Goal: Task Accomplishment & Management: Manage account settings

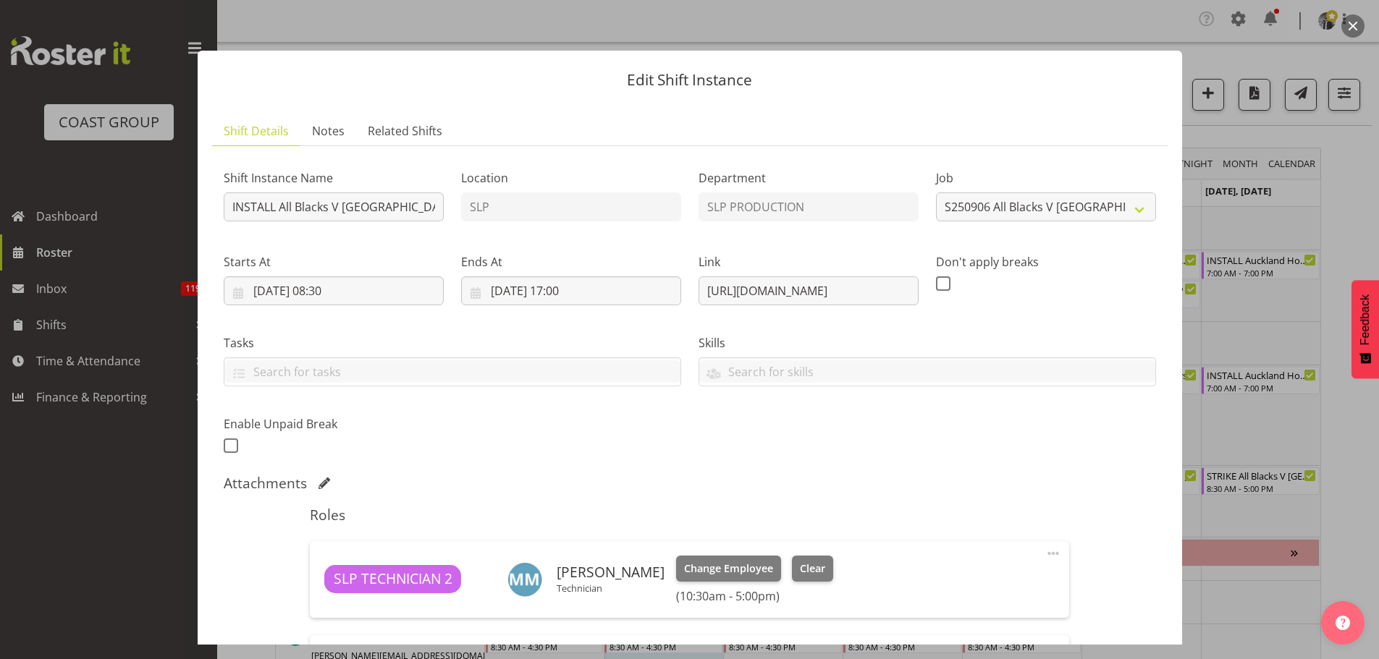
select select "10197"
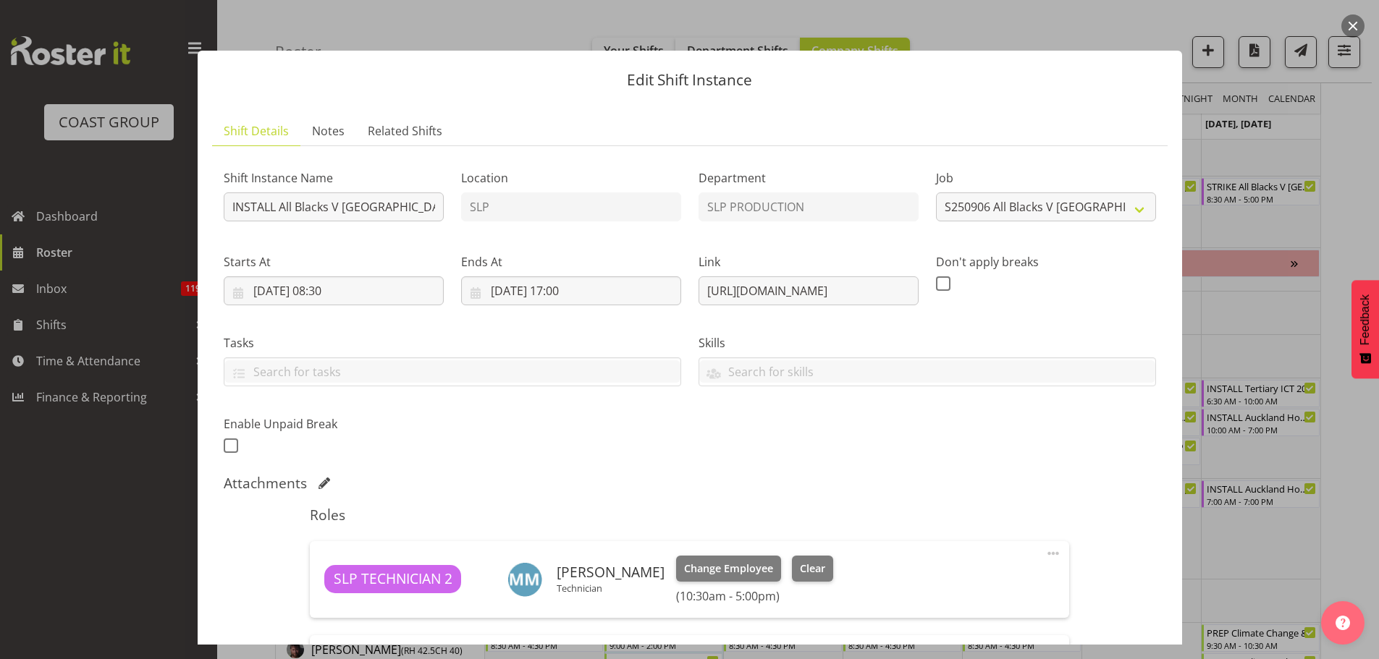
scroll to position [422, 0]
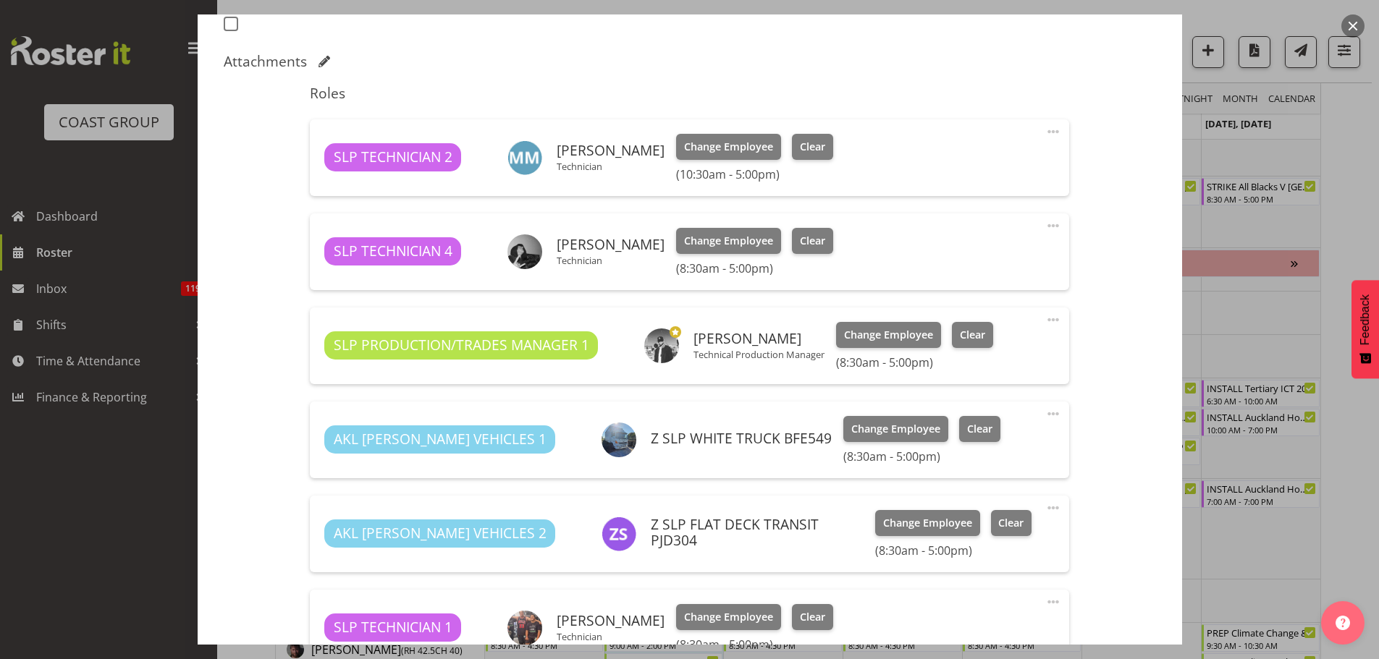
click at [1357, 28] on button "button" at bounding box center [1352, 25] width 23 height 23
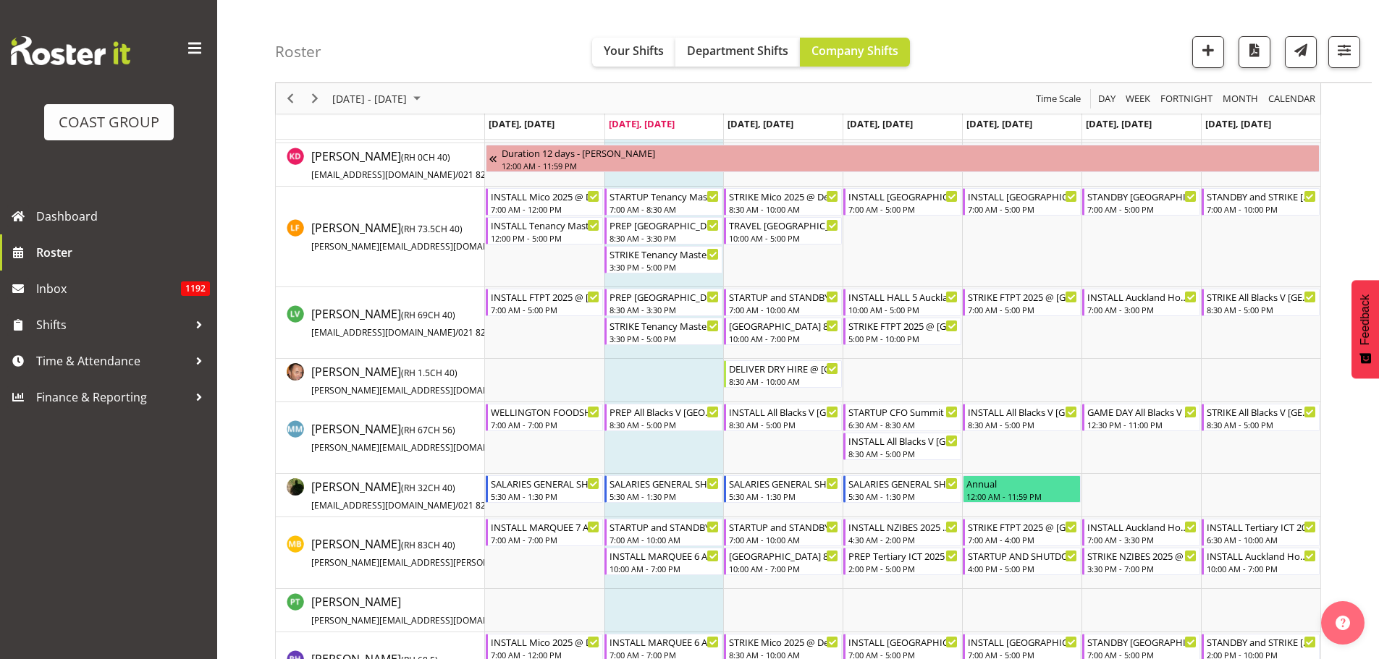
scroll to position [1013, 0]
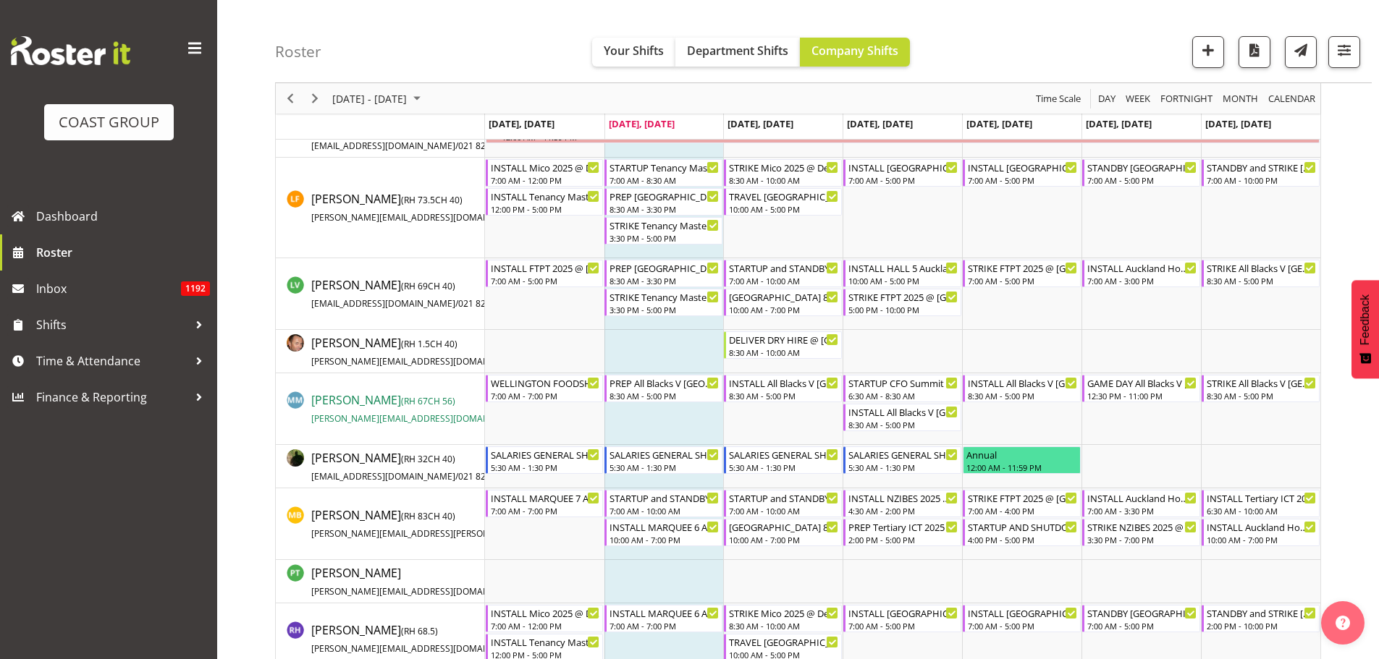
click at [523, 423] on span "/" at bounding box center [524, 419] width 3 height 12
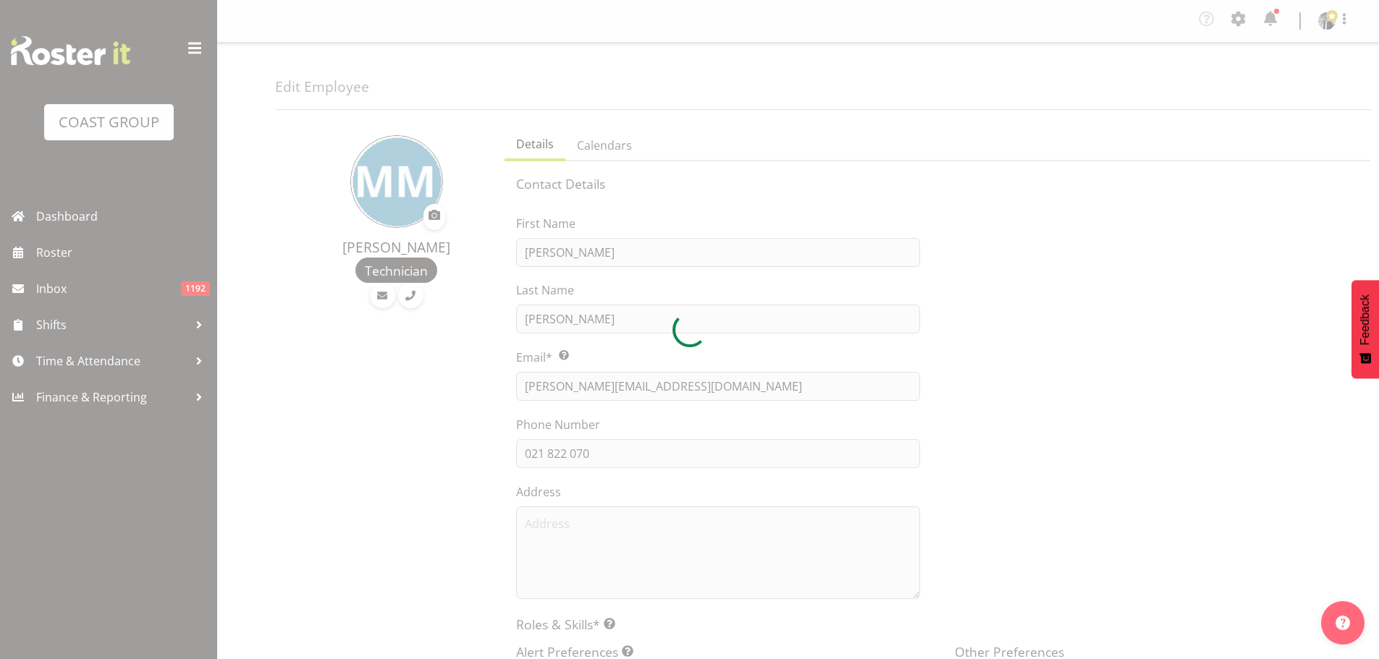
select select "TimelineWeek"
click at [628, 449] on div at bounding box center [689, 329] width 1379 height 659
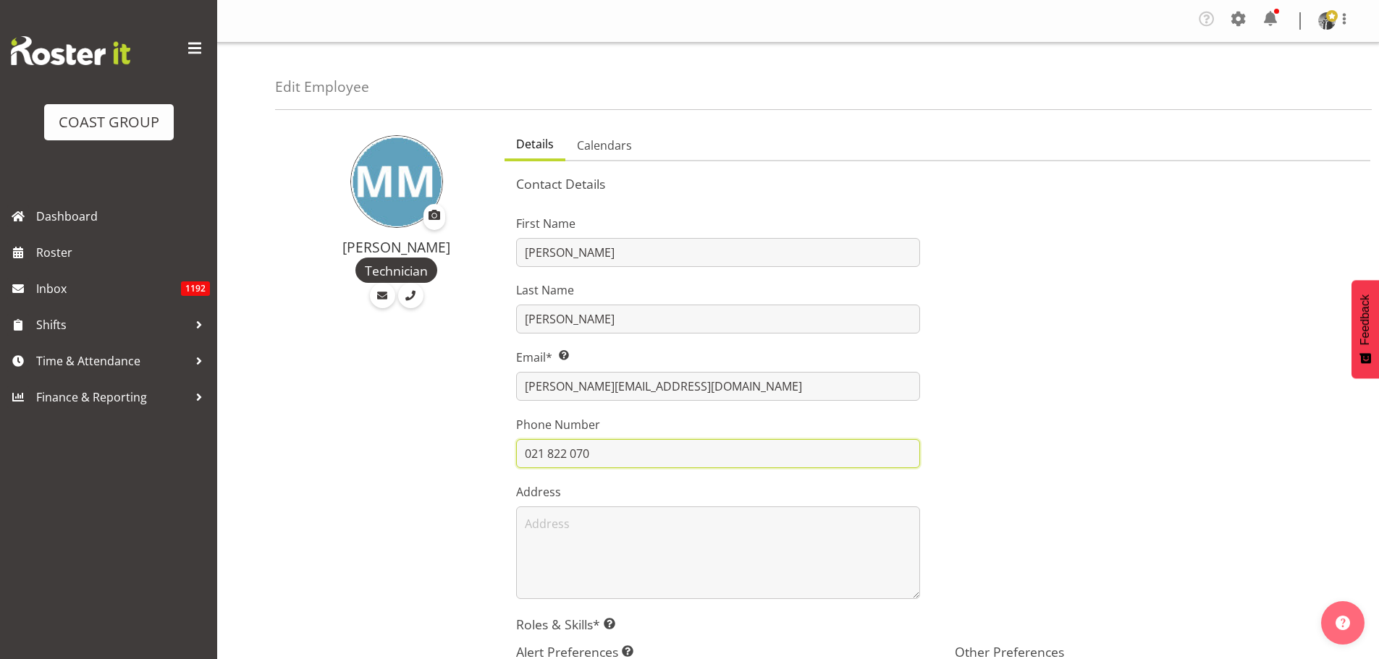
drag, startPoint x: 635, startPoint y: 458, endPoint x: 458, endPoint y: 473, distance: 178.0
click at [455, 474] on div "Matt McFarlane Technician Details Calendars Contact Details First Name Matt Las…" at bounding box center [827, 600] width 1104 height 958
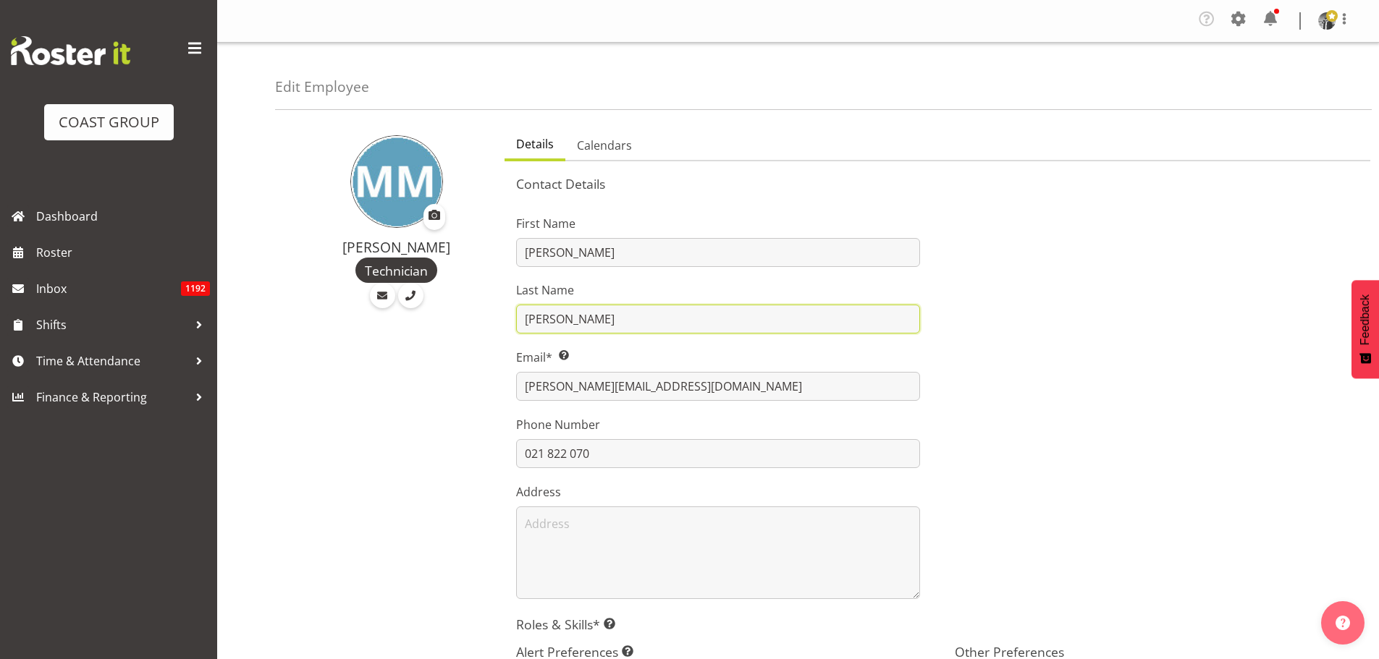
drag, startPoint x: 618, startPoint y: 321, endPoint x: 452, endPoint y: 319, distance: 166.5
click at [452, 319] on div "Matt McFarlane Technician Details Calendars Contact Details First Name Matt Las…" at bounding box center [827, 600] width 1104 height 958
